Goal: Find specific page/section: Find specific page/section

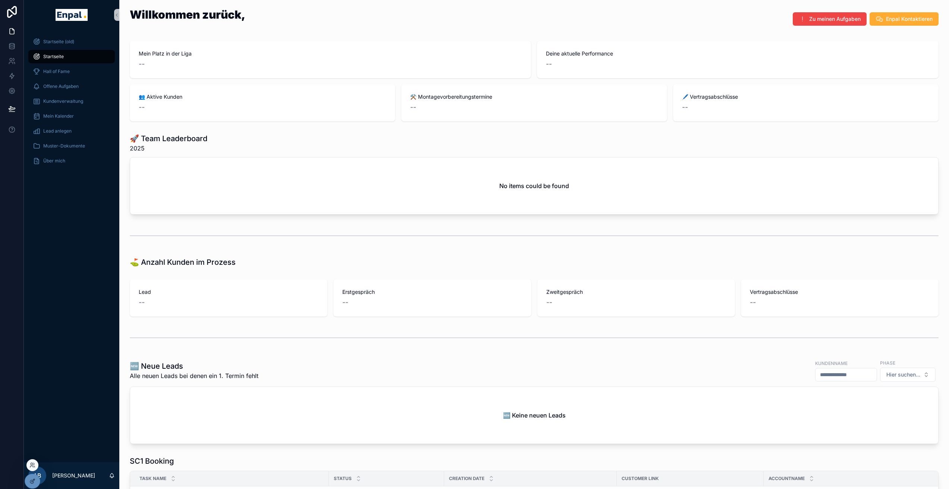
click at [31, 469] on div at bounding box center [32, 466] width 12 height 12
click at [33, 467] on icon at bounding box center [32, 466] width 6 height 6
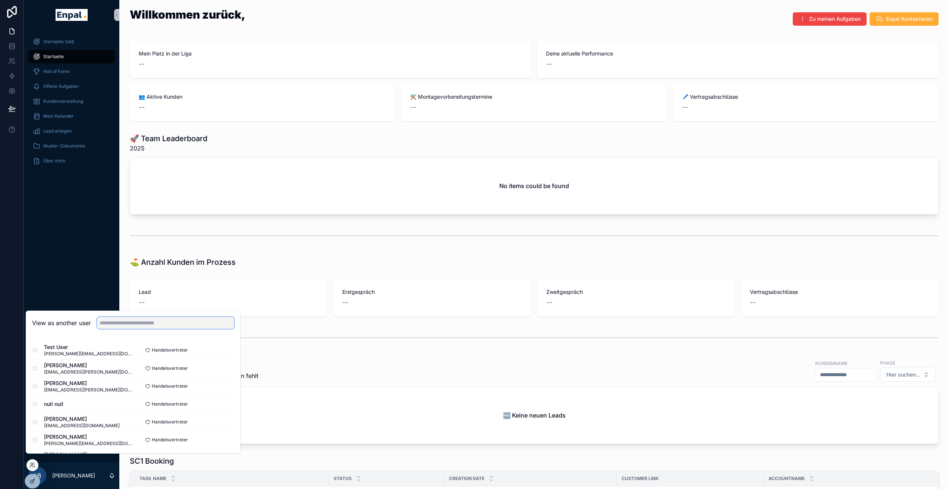
click at [130, 329] on input "text" at bounding box center [165, 323] width 137 height 12
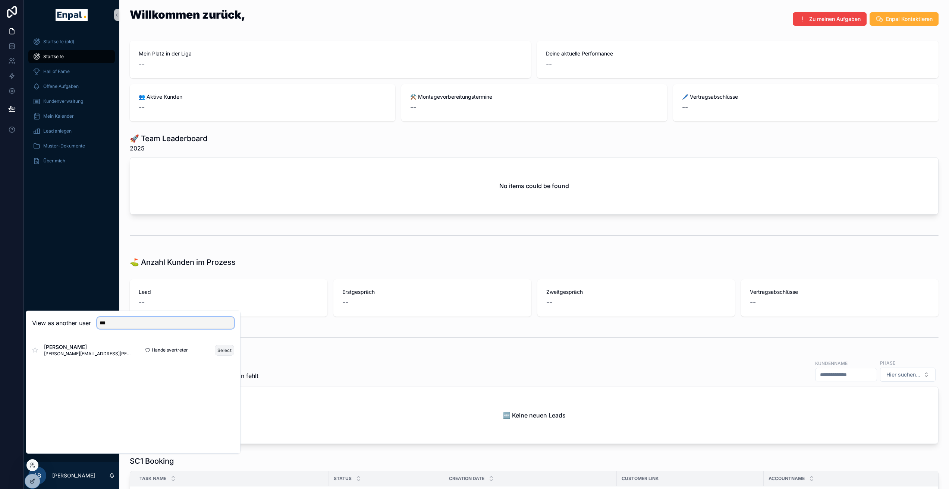
type input "***"
click at [225, 353] on button "Select" at bounding box center [224, 350] width 19 height 11
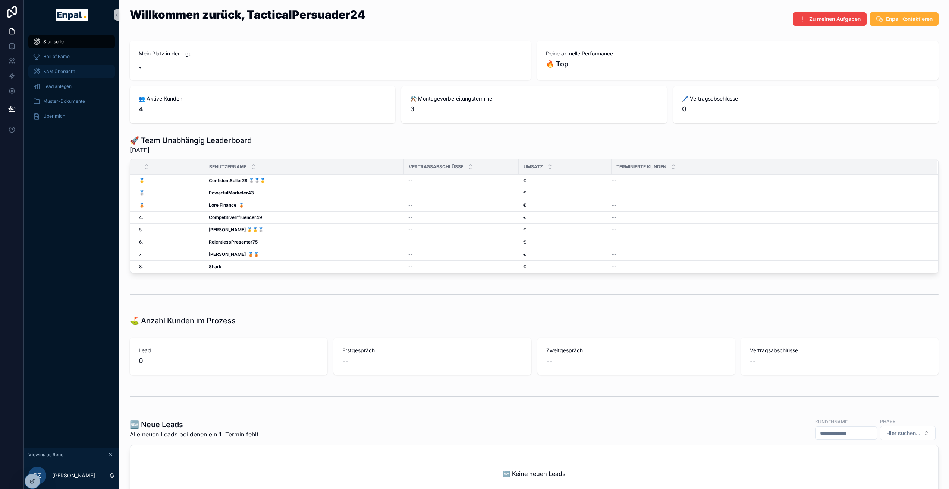
click at [70, 75] on div "KAM Übersicht" at bounding box center [72, 72] width 78 height 12
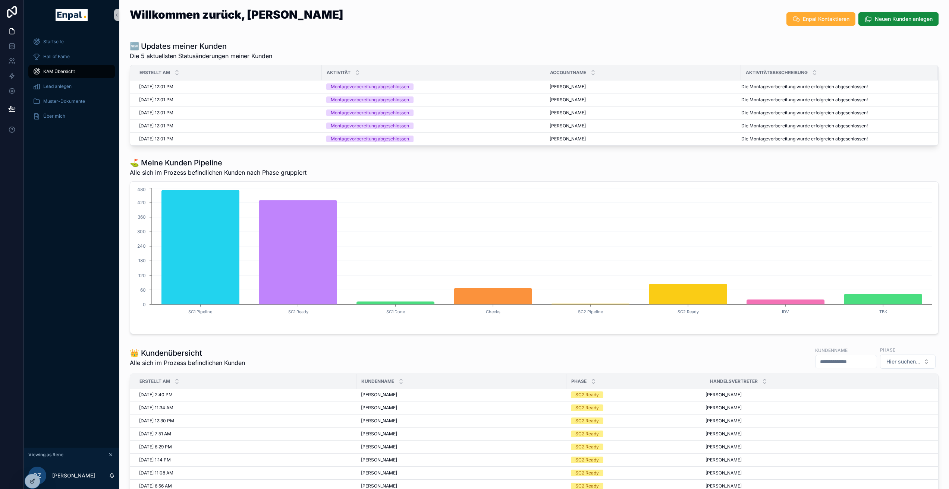
scroll to position [46, 0]
